Goal: Find specific page/section: Find specific page/section

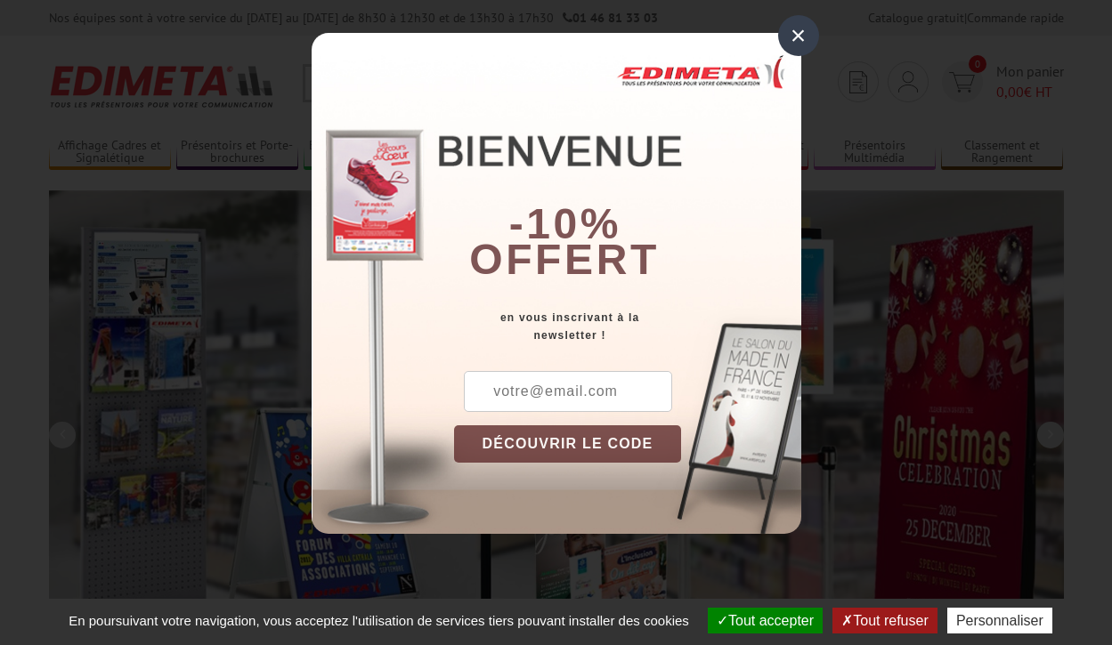
click at [763, 620] on button "Tout accepter" at bounding box center [765, 621] width 115 height 26
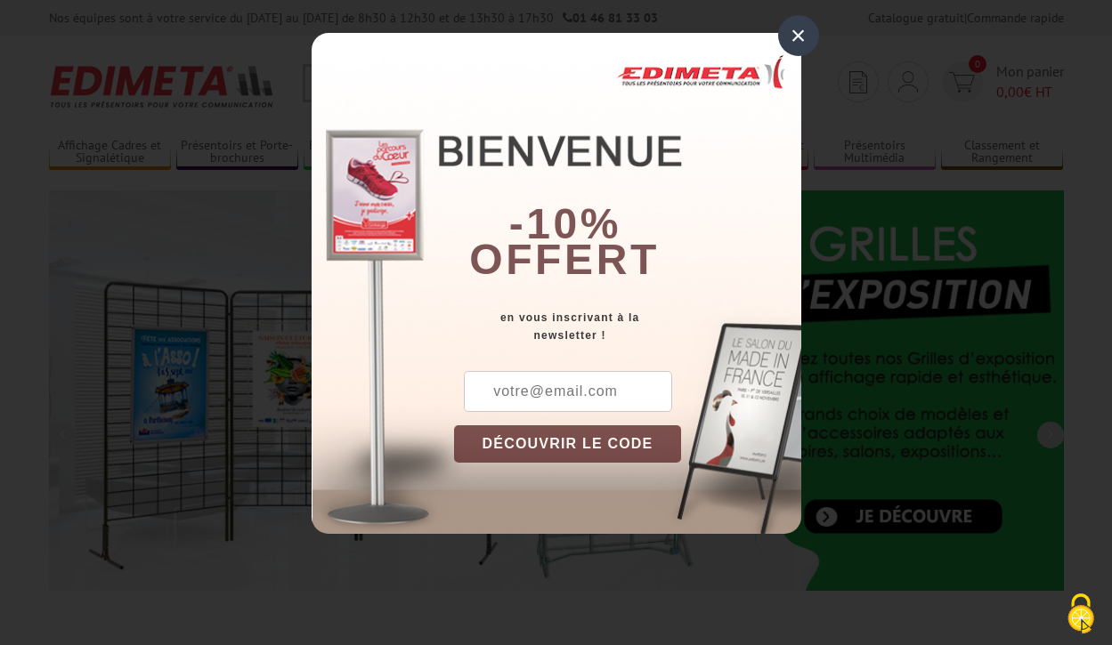
click at [798, 36] on div "×" at bounding box center [798, 35] width 41 height 41
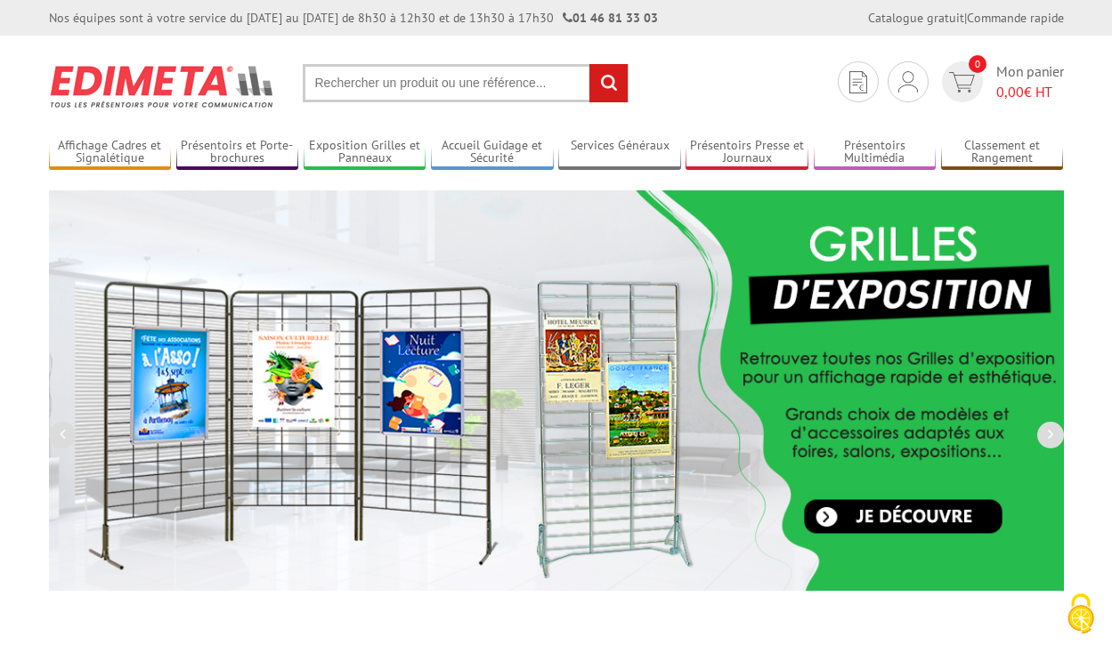
click at [0, 0] on div "Nos équipes sont à votre service du lundi au vendredi de 8h30 à 12h30 et de 13h…" at bounding box center [556, 18] width 1112 height 36
click at [620, 152] on link "Services Généraux" at bounding box center [619, 152] width 123 height 29
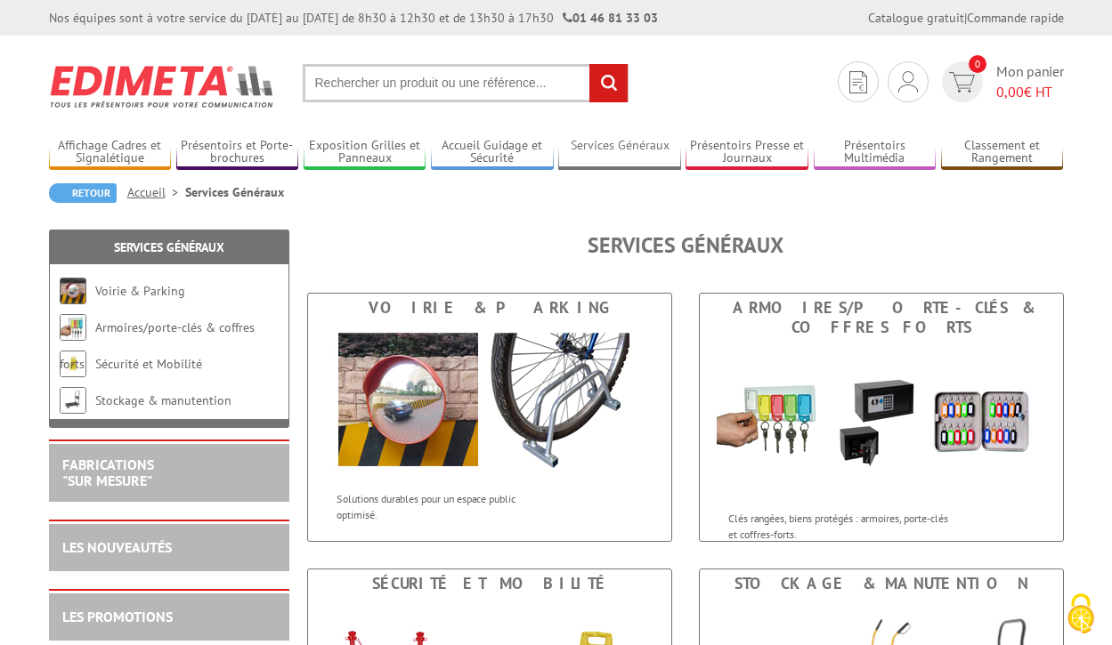
click at [620, 152] on link "Services Généraux" at bounding box center [619, 152] width 123 height 29
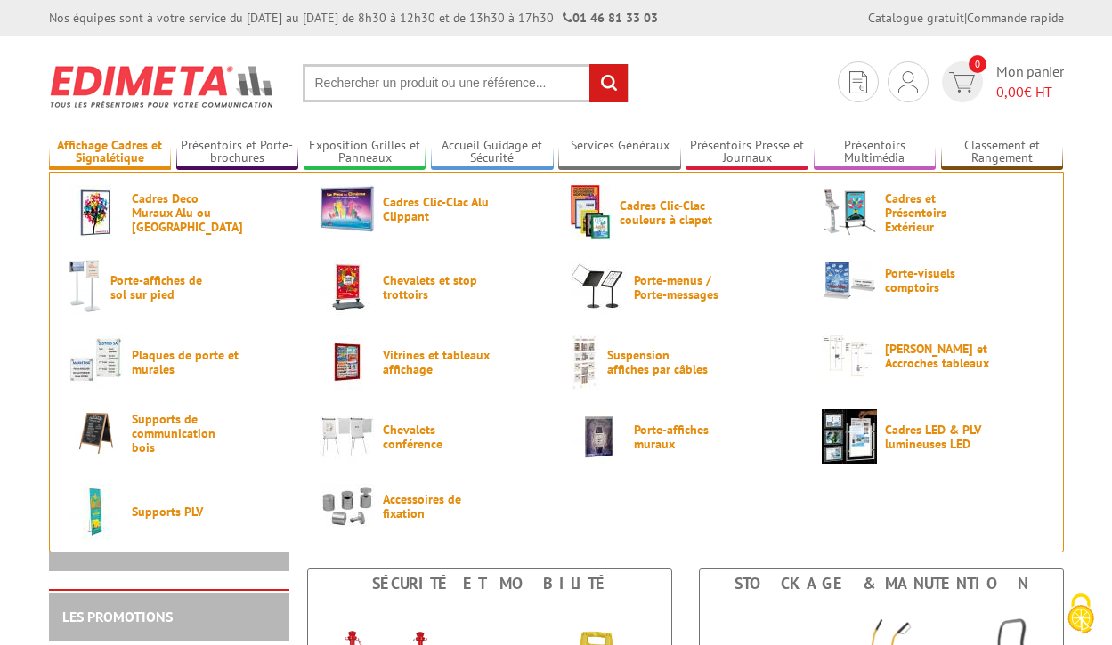
click at [109, 152] on link "Affichage Cadres et Signalétique" at bounding box center [110, 152] width 123 height 29
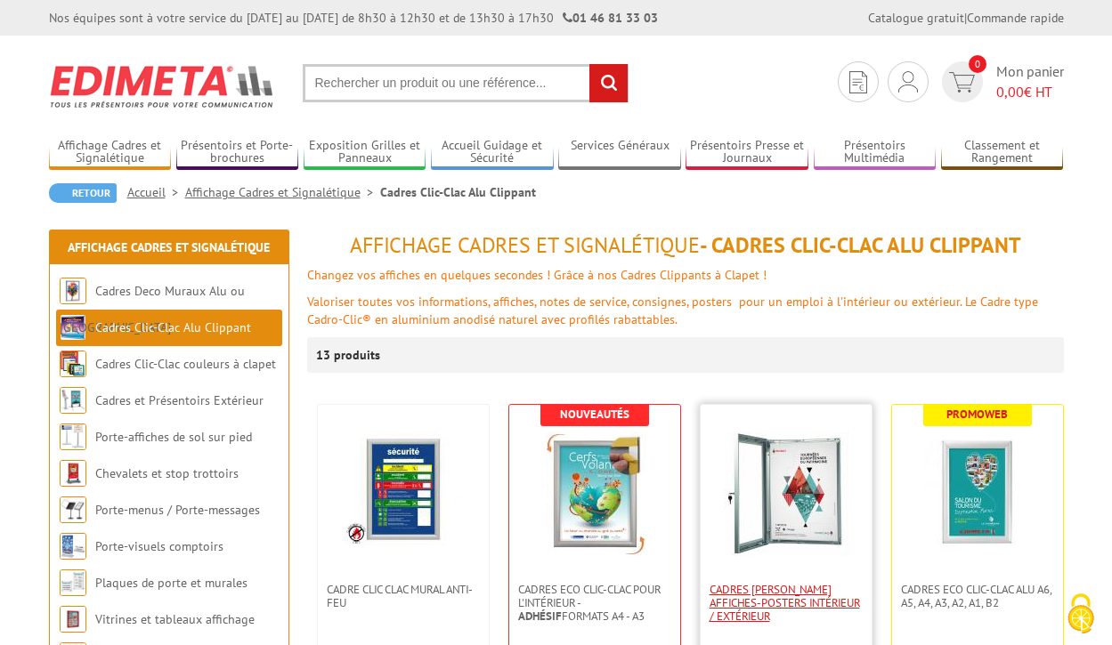
click at [785, 603] on span "Cadres [PERSON_NAME] affiches-posters intérieur / extérieur" at bounding box center [785, 603] width 153 height 40
